Goal: Browse casually: Explore the website without a specific task or goal

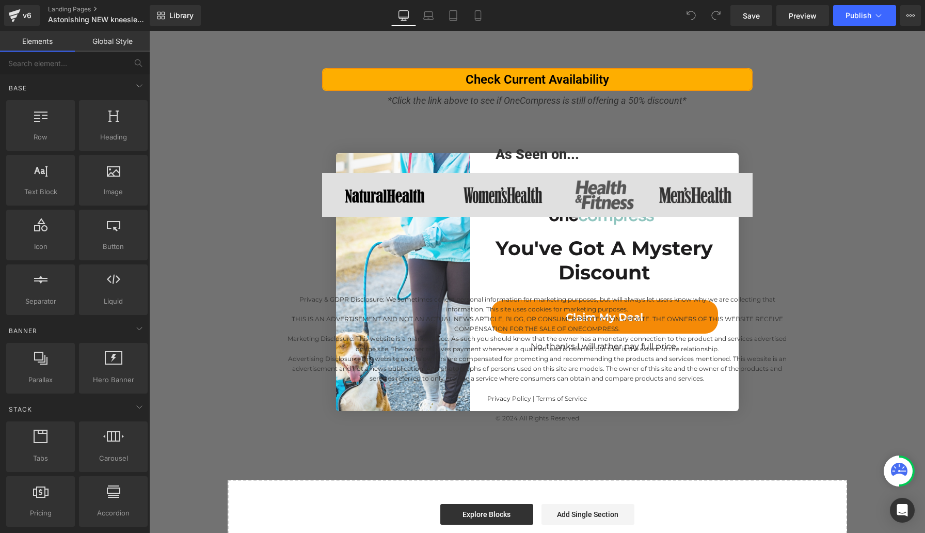
scroll to position [5546, 0]
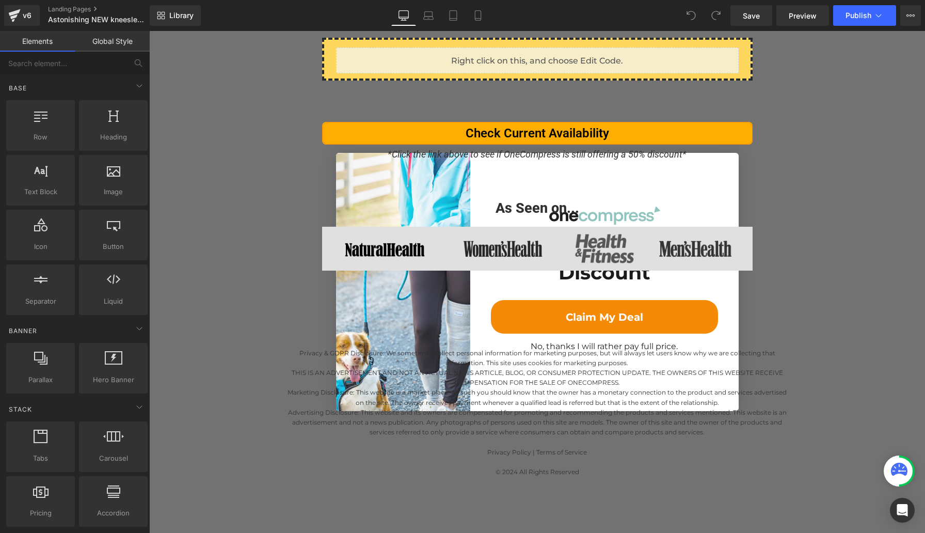
click at [275, 298] on div "Privacy & GDPR Disclosure: We sometimes collect personal information for market…" at bounding box center [538, 377] width 620 height 212
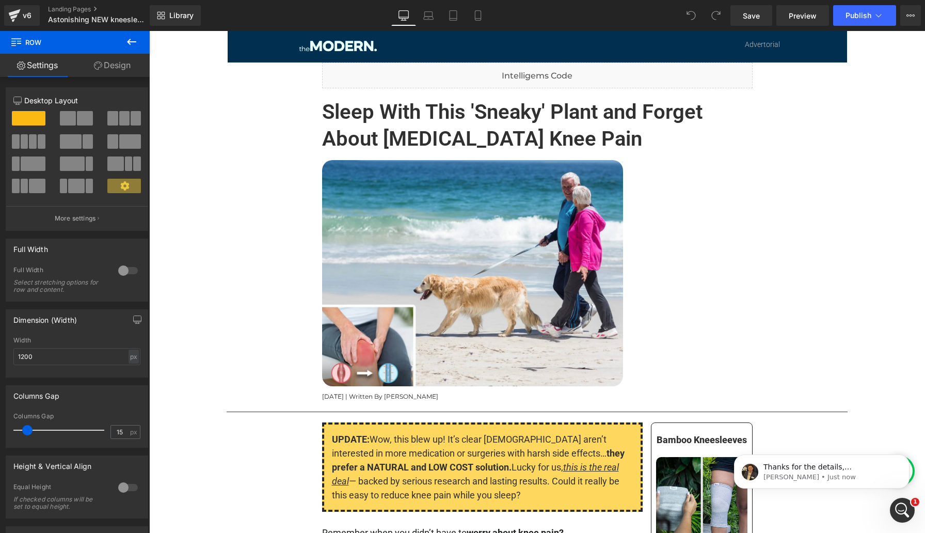
scroll to position [0, 0]
